Goal: Entertainment & Leisure: Consume media (video, audio)

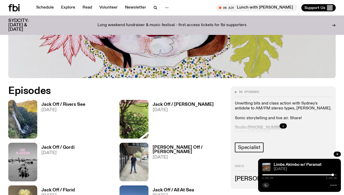
scroll to position [195, 0]
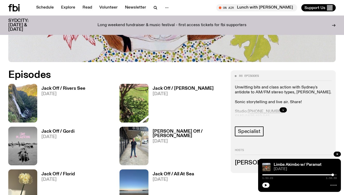
click at [66, 88] on h3 "Jack Off / Rivers See" at bounding box center [63, 88] width 44 height 4
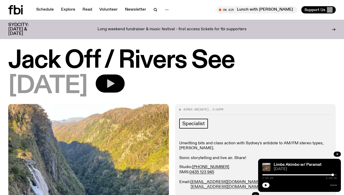
click at [115, 87] on icon "button" at bounding box center [110, 83] width 10 height 10
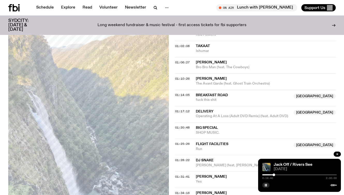
scroll to position [404, 0]
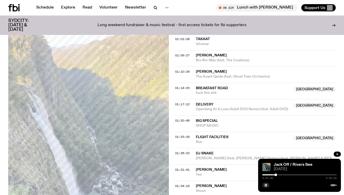
click at [275, 175] on div at bounding box center [275, 174] width 3 height 3
click at [278, 175] on div at bounding box center [277, 174] width 3 height 3
click at [283, 175] on div at bounding box center [283, 174] width 3 height 3
drag, startPoint x: 283, startPoint y: 175, endPoint x: 287, endPoint y: 174, distance: 3.9
click at [287, 174] on div at bounding box center [286, 174] width 3 height 3
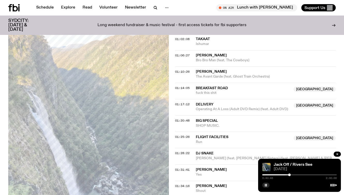
click at [289, 174] on div at bounding box center [289, 174] width 3 height 3
click at [291, 174] on div at bounding box center [291, 174] width 3 height 3
drag, startPoint x: 291, startPoint y: 174, endPoint x: 294, endPoint y: 174, distance: 2.6
click at [294, 174] on div at bounding box center [293, 174] width 3 height 3
drag, startPoint x: 294, startPoint y: 174, endPoint x: 297, endPoint y: 174, distance: 3.4
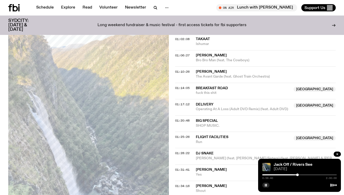
click at [297, 174] on div at bounding box center [297, 174] width 3 height 3
drag, startPoint x: 297, startPoint y: 174, endPoint x: 300, endPoint y: 174, distance: 2.8
click at [300, 174] on div at bounding box center [300, 174] width 3 height 3
drag, startPoint x: 300, startPoint y: 174, endPoint x: 303, endPoint y: 174, distance: 2.8
click at [303, 174] on div at bounding box center [302, 174] width 3 height 3
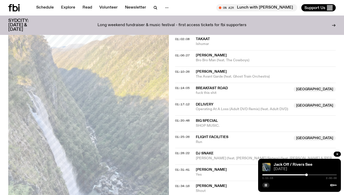
drag, startPoint x: 303, startPoint y: 174, endPoint x: 306, endPoint y: 174, distance: 3.4
click at [306, 174] on div at bounding box center [306, 174] width 3 height 3
drag, startPoint x: 306, startPoint y: 174, endPoint x: 309, endPoint y: 173, distance: 2.9
click at [309, 173] on div at bounding box center [309, 174] width 3 height 3
click at [312, 173] on div at bounding box center [311, 174] width 3 height 3
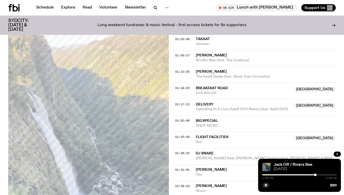
drag, startPoint x: 312, startPoint y: 173, endPoint x: 315, endPoint y: 173, distance: 3.4
click at [315, 173] on div at bounding box center [315, 174] width 3 height 3
click at [38, 6] on link "Schedule" at bounding box center [45, 7] width 24 height 7
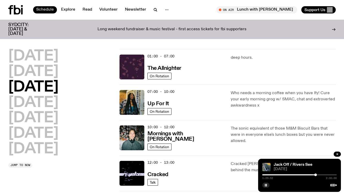
click at [51, 9] on link "Schedule" at bounding box center [45, 9] width 24 height 7
click at [165, 9] on icon "button" at bounding box center [167, 10] width 6 height 6
click at [74, 73] on div "[DATE] [DATE] [DATE] [DATE] [DATE] [DATE] [DATE]" at bounding box center [60, 102] width 105 height 107
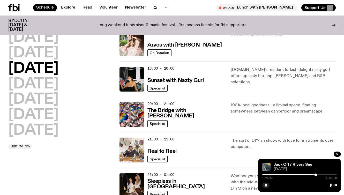
scroll to position [197, 0]
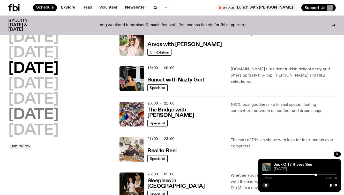
click at [38, 114] on h2 "[DATE]" at bounding box center [33, 115] width 50 height 14
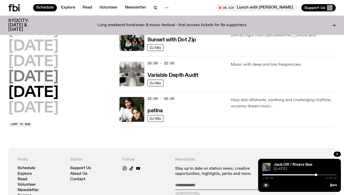
scroll to position [344, 0]
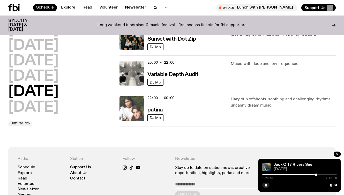
click at [140, 112] on img at bounding box center [131, 108] width 25 height 25
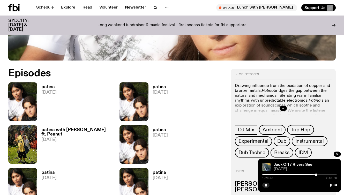
scroll to position [207, 0]
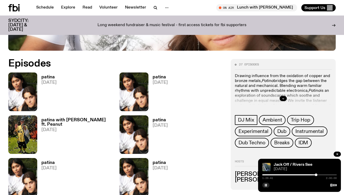
click at [46, 81] on span "[DATE]" at bounding box center [48, 82] width 15 height 4
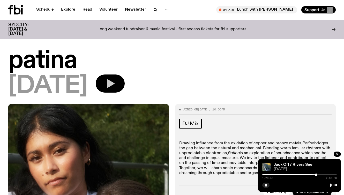
click at [115, 80] on icon "button" at bounding box center [110, 83] width 10 height 10
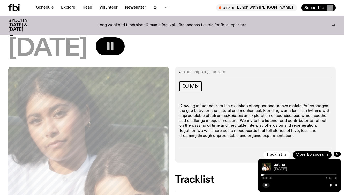
scroll to position [34, 0]
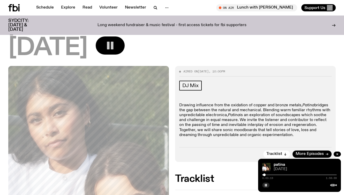
click at [264, 175] on div at bounding box center [264, 174] width 3 height 3
drag, startPoint x: 264, startPoint y: 175, endPoint x: 267, endPoint y: 175, distance: 3.1
click at [267, 175] on div at bounding box center [266, 174] width 3 height 3
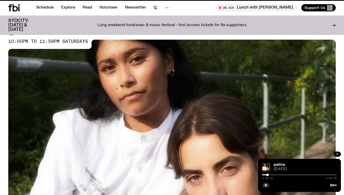
scroll to position [207, 0]
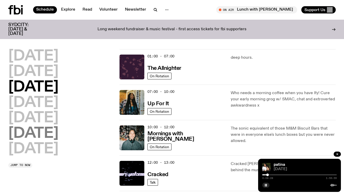
click at [47, 136] on h2 "[DATE]" at bounding box center [33, 133] width 50 height 14
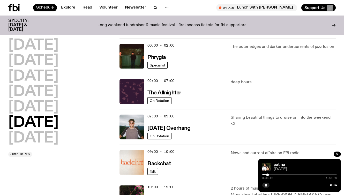
scroll to position [14, 0]
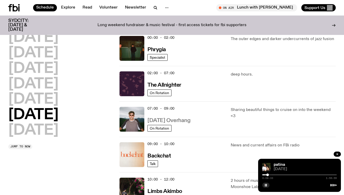
click at [153, 121] on h3 "[DATE] Overhang" at bounding box center [168, 120] width 43 height 5
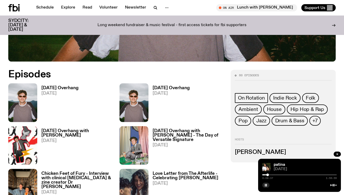
scroll to position [198, 0]
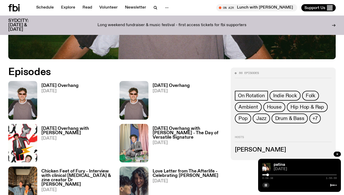
click at [47, 89] on span "[DATE]" at bounding box center [59, 91] width 37 height 4
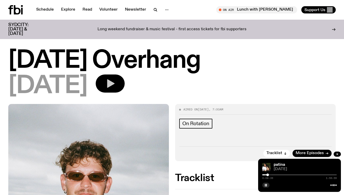
click at [125, 90] on button "button" at bounding box center [110, 83] width 29 height 18
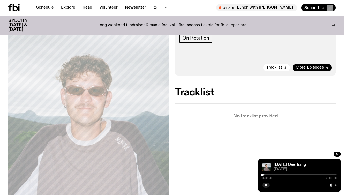
scroll to position [80, 0]
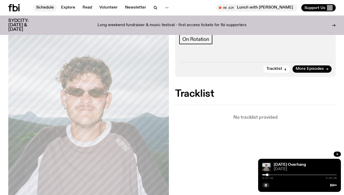
click at [43, 8] on link "Schedule" at bounding box center [45, 7] width 24 height 7
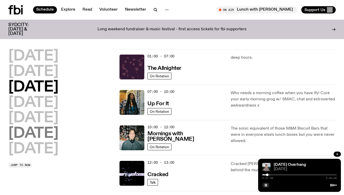
click at [58, 133] on h2 "[DATE]" at bounding box center [33, 133] width 50 height 14
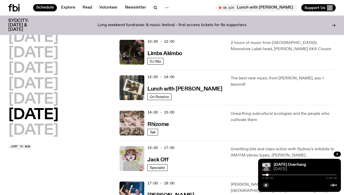
scroll to position [158, 0]
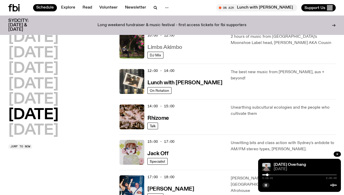
click at [163, 45] on h3 "Limbs Akimbo" at bounding box center [164, 47] width 35 height 5
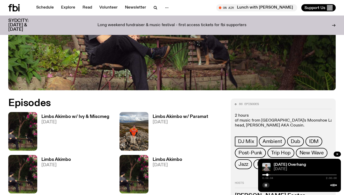
scroll to position [168, 0]
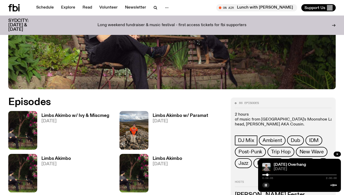
click at [49, 115] on h3 "Limbs Akimbo w/ Ivy & Miscmeg" at bounding box center [75, 115] width 68 height 4
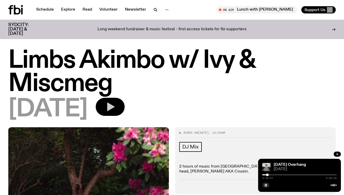
click at [125, 109] on button "button" at bounding box center [110, 107] width 29 height 18
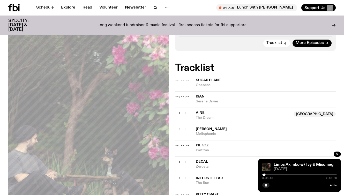
scroll to position [140, 0]
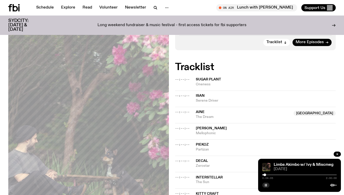
click at [265, 186] on icon "button" at bounding box center [265, 184] width 3 height 3
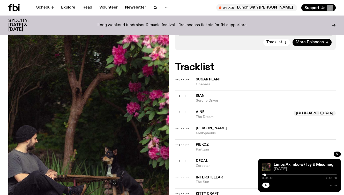
click at [266, 186] on icon "button" at bounding box center [265, 184] width 3 height 3
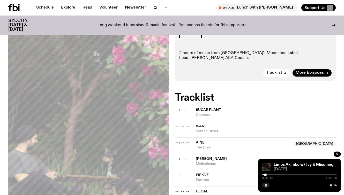
scroll to position [110, 0]
click at [264, 185] on icon "button" at bounding box center [265, 184] width 3 height 3
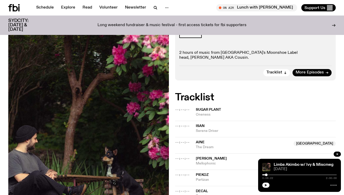
click at [265, 183] on button "button" at bounding box center [265, 184] width 7 height 5
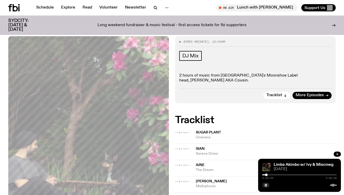
scroll to position [86, 0]
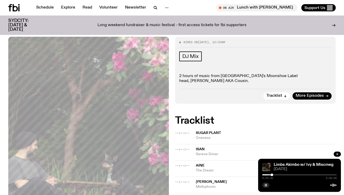
click at [265, 186] on icon "button" at bounding box center [265, 184] width 3 height 3
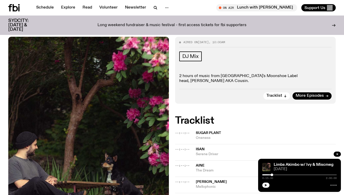
click at [265, 186] on icon "button" at bounding box center [266, 185] width 2 height 3
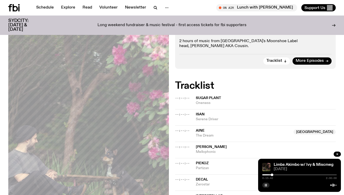
scroll to position [122, 0]
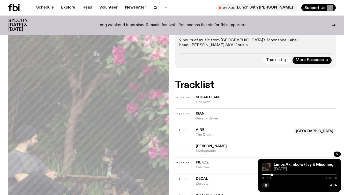
click at [272, 175] on div at bounding box center [271, 174] width 3 height 3
click at [265, 185] on rect "button" at bounding box center [265, 185] width 1 height 3
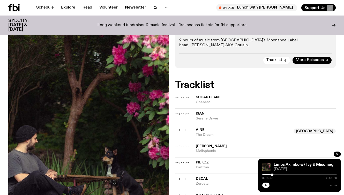
click at [264, 185] on icon "button" at bounding box center [265, 184] width 3 height 3
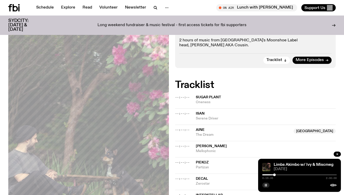
click at [274, 174] on div at bounding box center [274, 174] width 3 height 3
